Goal: Communication & Community: Participate in discussion

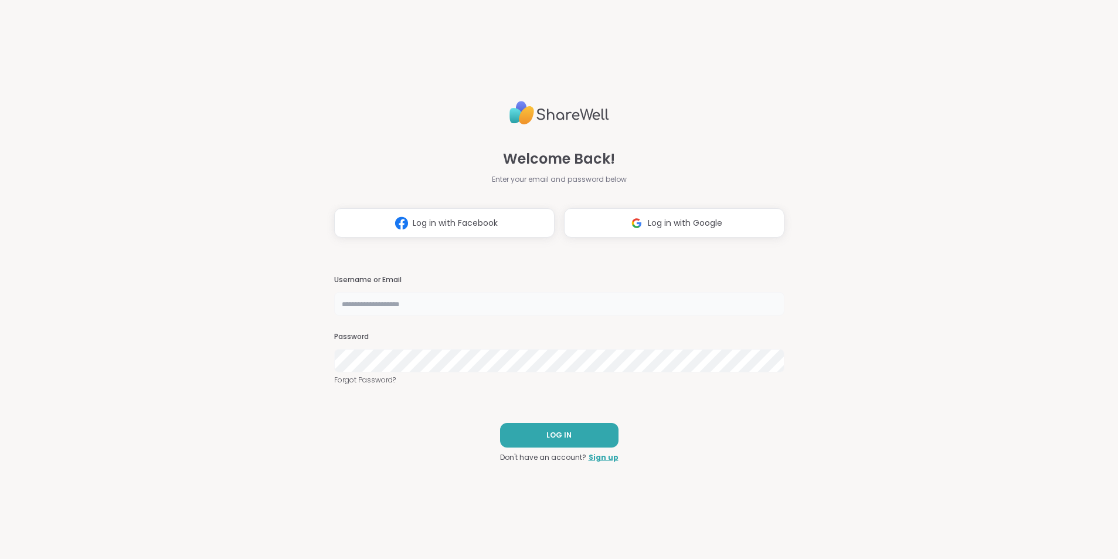
drag, startPoint x: 0, startPoint y: 0, endPoint x: 393, endPoint y: 310, distance: 501.0
click at [393, 310] on input "text" at bounding box center [559, 303] width 450 height 23
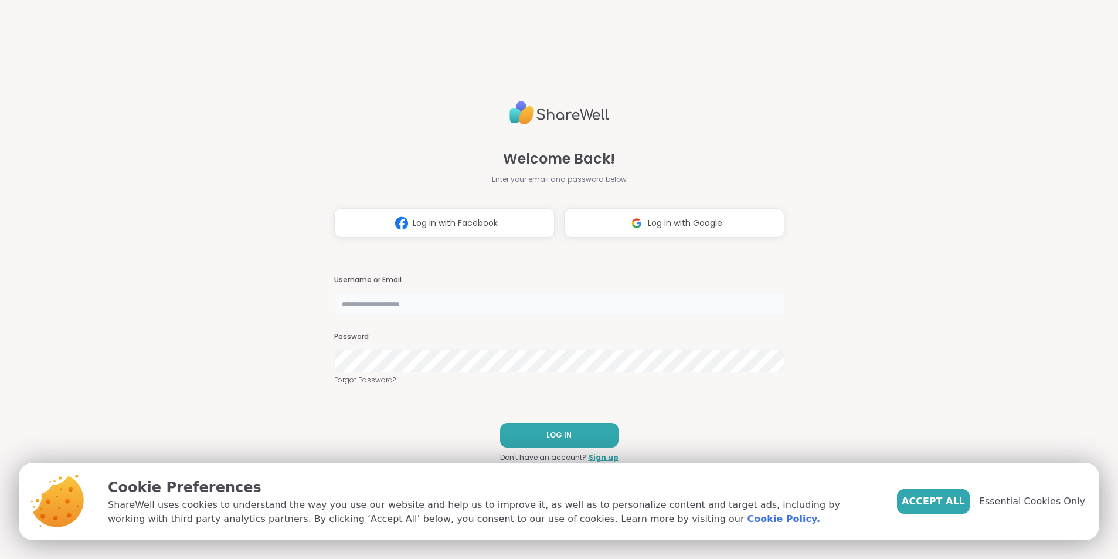
type input "**********"
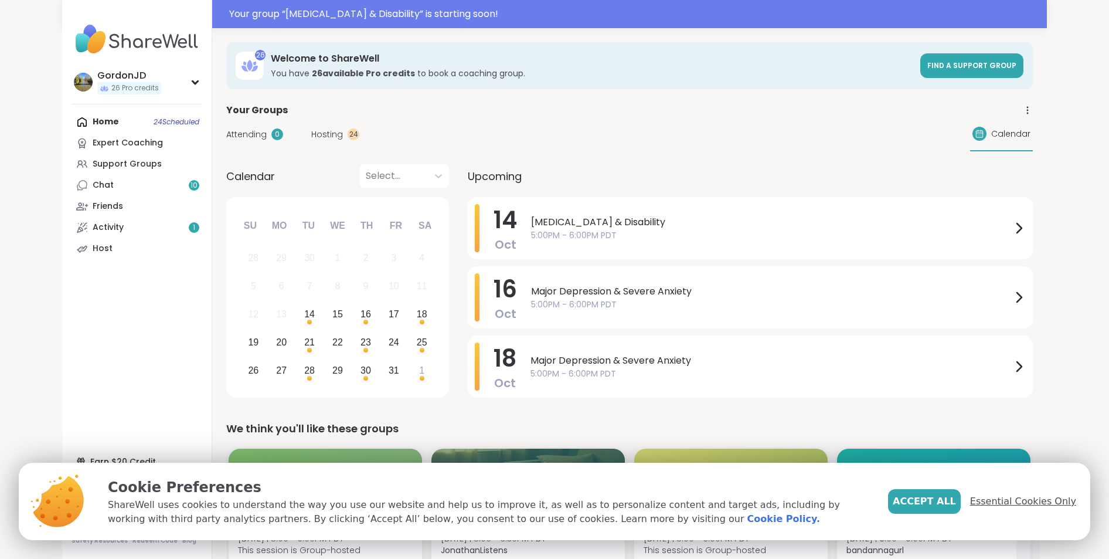
click at [1036, 502] on span "Essential Cookies Only" at bounding box center [1023, 501] width 106 height 14
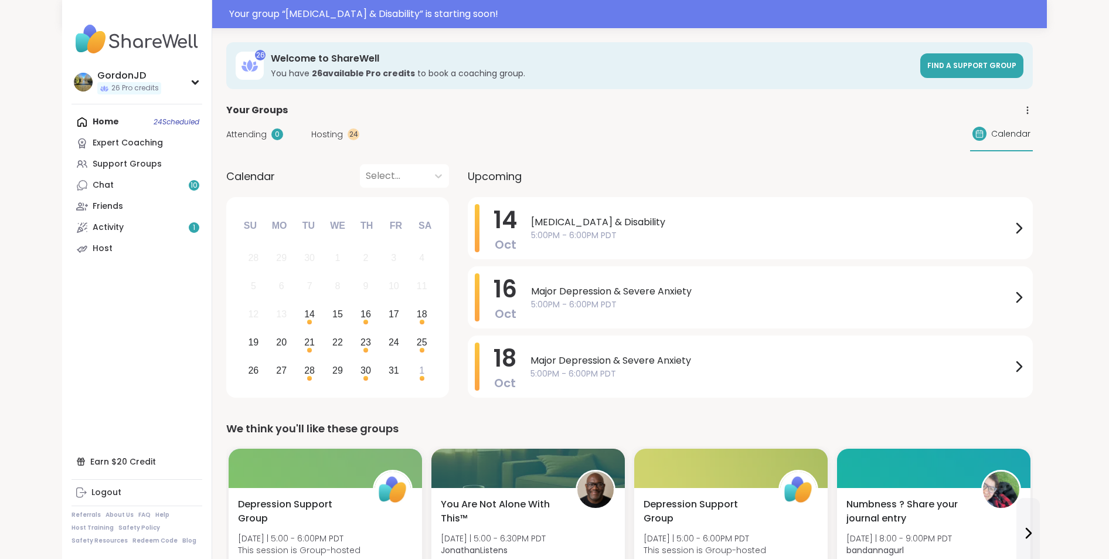
click at [340, 130] on span "Hosting" at bounding box center [327, 134] width 32 height 12
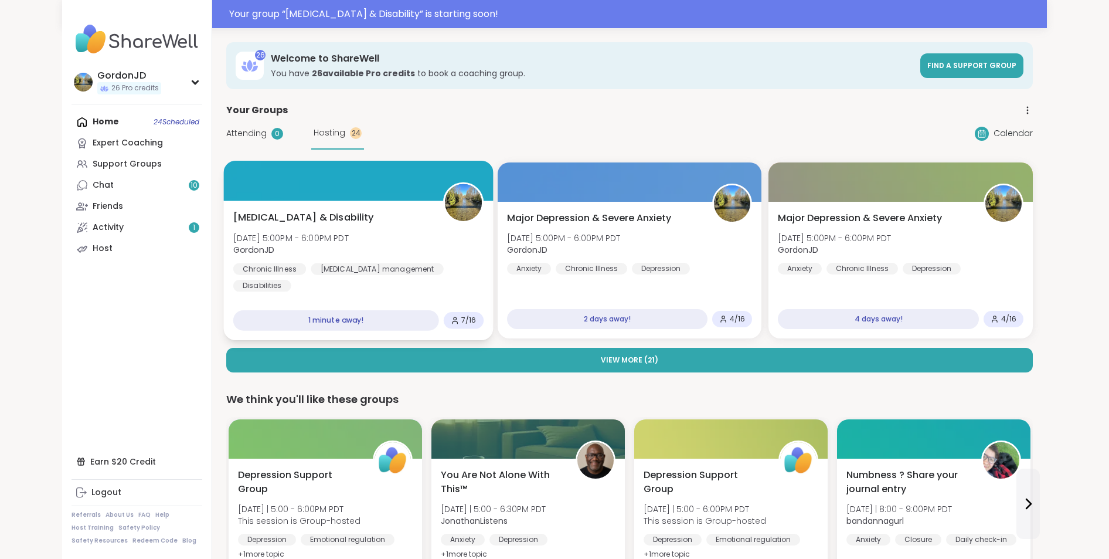
click at [393, 231] on div "Chronic Pain & Disability Tue, Oct 14 | 5:00PM - 6:00PM PDT GordonJD Chronic Il…" at bounding box center [358, 252] width 250 height 82
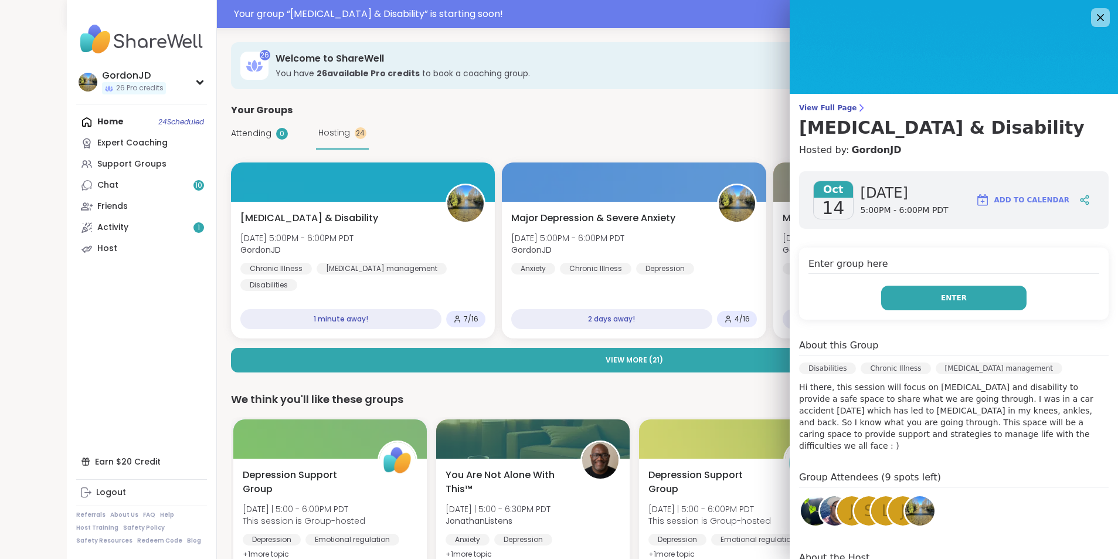
click at [966, 300] on button "Enter" at bounding box center [953, 298] width 145 height 25
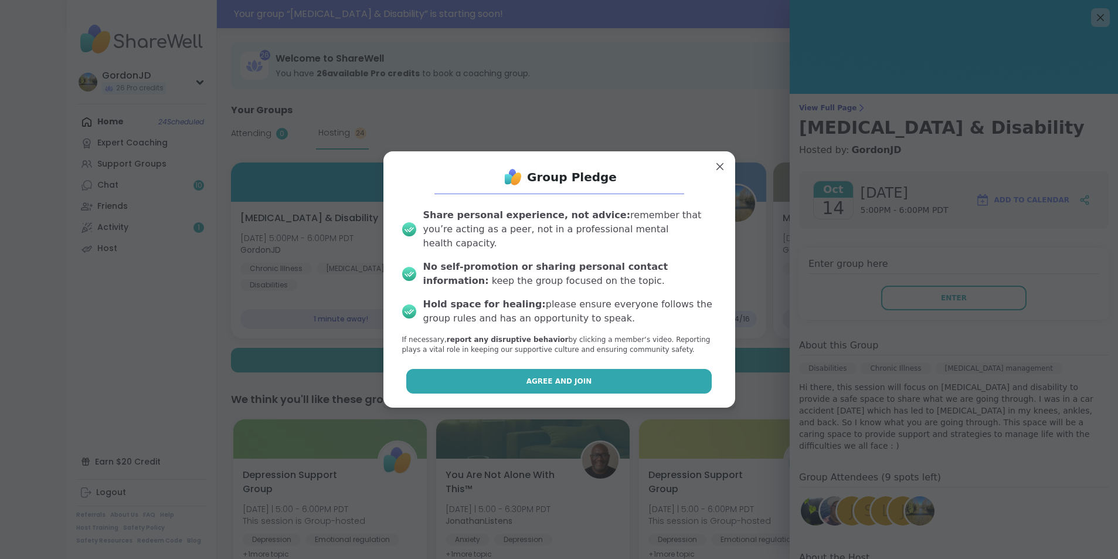
click at [601, 376] on button "Agree and Join" at bounding box center [559, 381] width 306 height 25
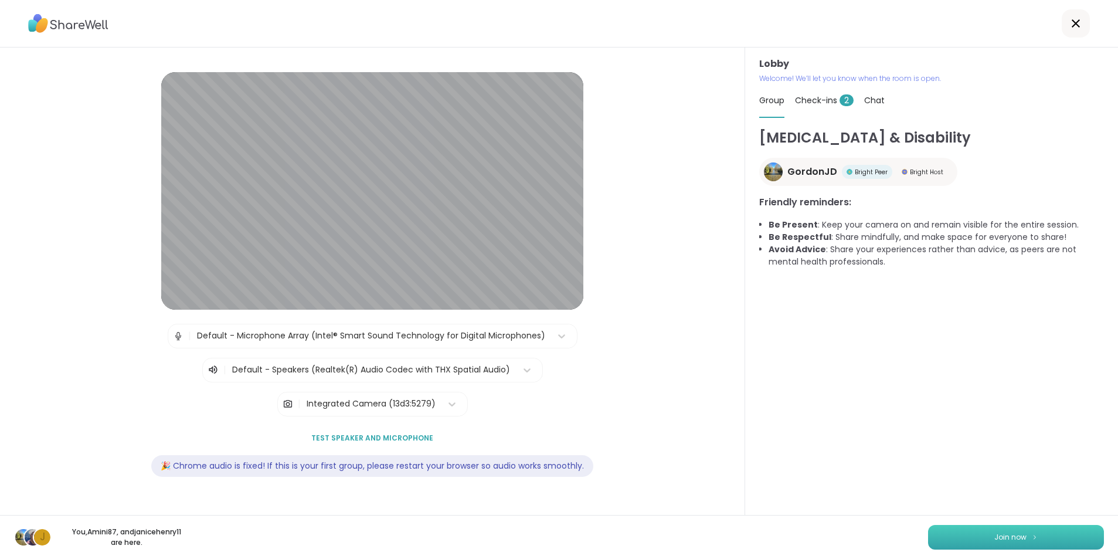
click at [959, 531] on button "Join now" at bounding box center [1016, 537] width 176 height 25
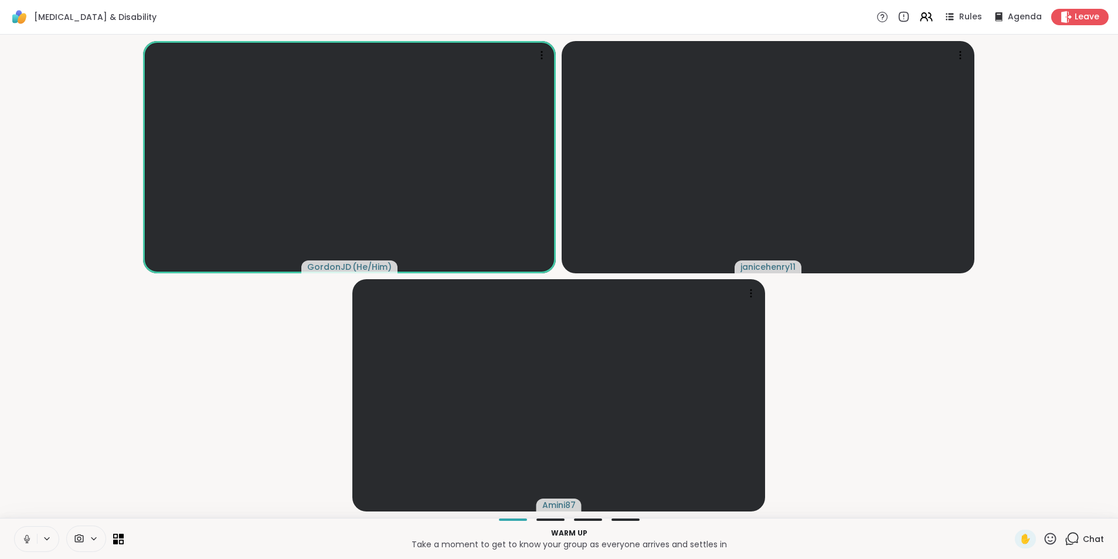
click at [1088, 539] on span "Chat" at bounding box center [1093, 539] width 21 height 12
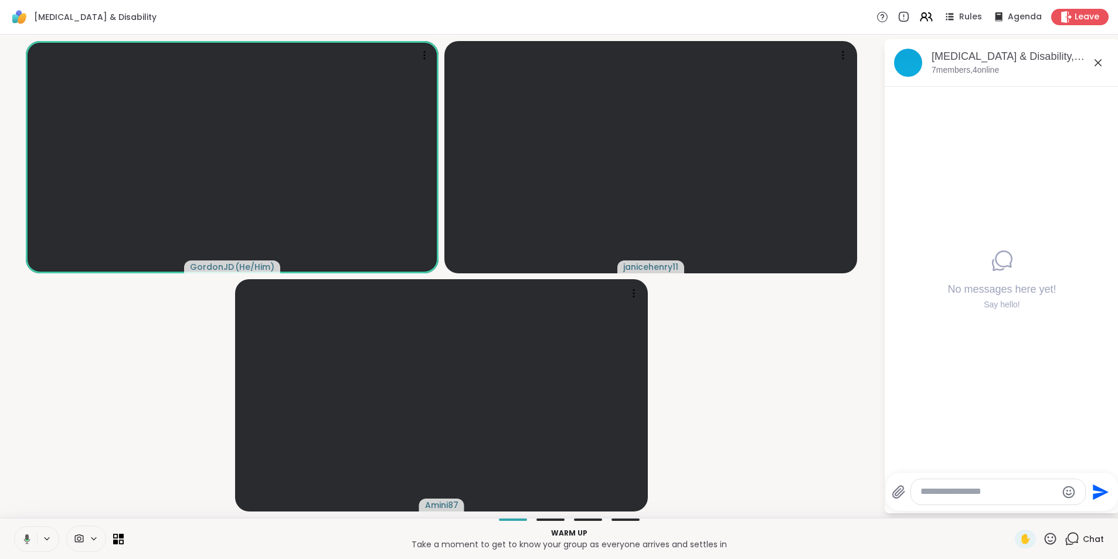
click at [1097, 60] on icon at bounding box center [1098, 63] width 14 height 14
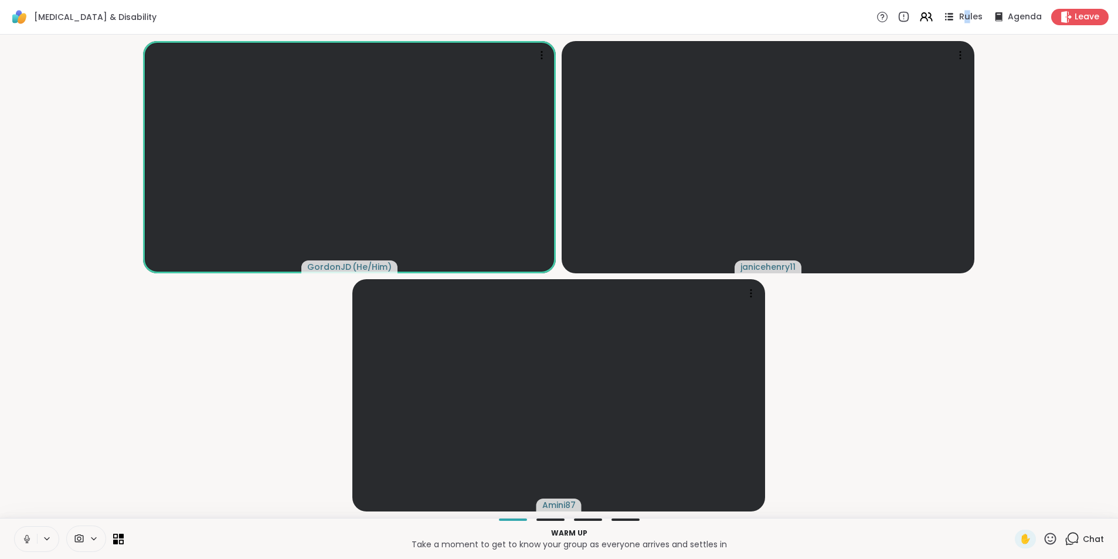
click at [961, 23] on span "Rules" at bounding box center [971, 17] width 24 height 12
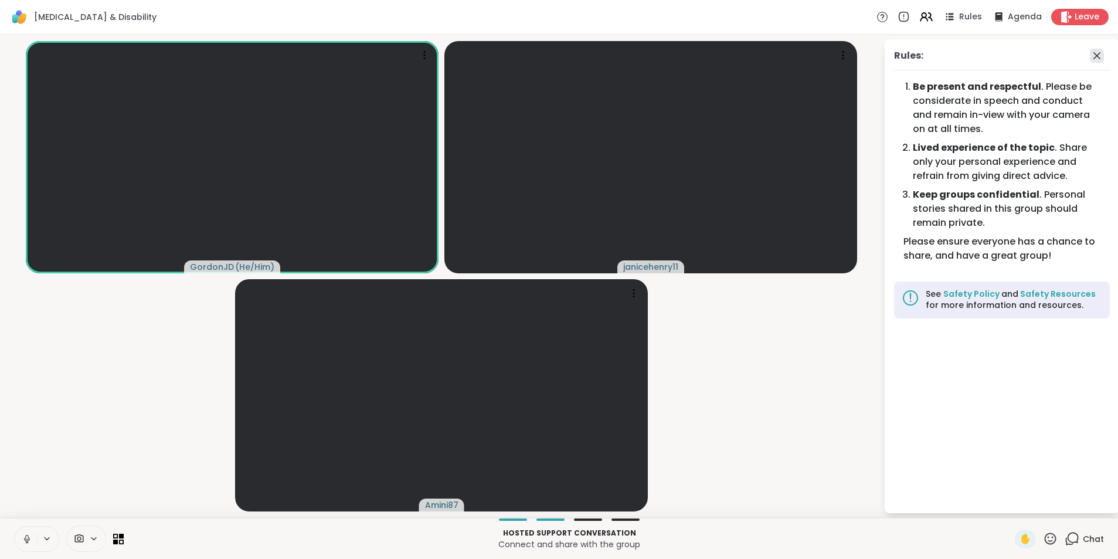
click at [1102, 52] on icon at bounding box center [1097, 56] width 14 height 14
